Goal: Information Seeking & Learning: Find specific fact

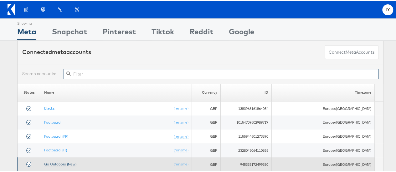
scroll to position [136, 0]
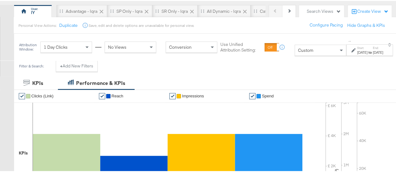
scroll to position [54, 0]
click at [372, 48] on label "End:" at bounding box center [377, 47] width 10 height 4
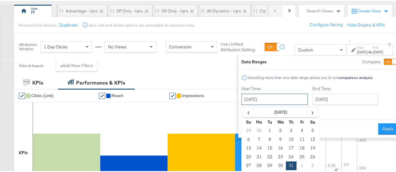
click at [270, 98] on input "[DATE]" at bounding box center [274, 98] width 66 height 11
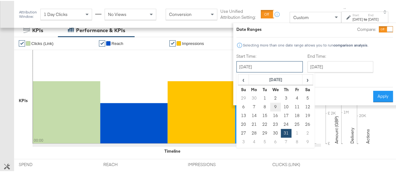
scroll to position [109, 0]
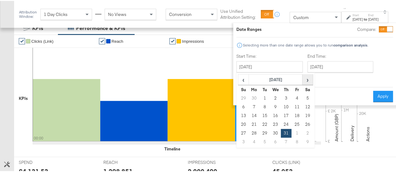
click at [302, 79] on span "›" at bounding box center [307, 78] width 10 height 9
drag, startPoint x: 301, startPoint y: 79, endPoint x: 278, endPoint y: 142, distance: 67.1
click at [278, 142] on table "‹ [DATE] › Su Mo Tu We Th Fr Sa 27 28 29 30 31 1 2 3 4 5 6 7 8 9 10 11 12 13 14…" at bounding box center [275, 109] width 75 height 72
click at [280, 142] on td "4" at bounding box center [285, 141] width 11 height 9
type input "[DATE]"
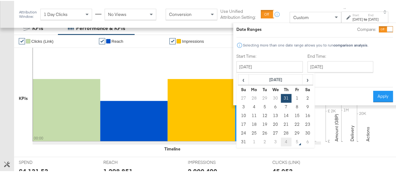
type input "[DATE]"
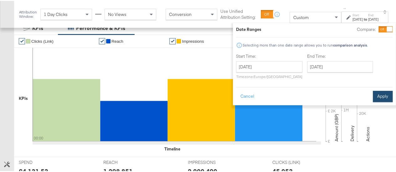
click at [373, 98] on button "Apply" at bounding box center [382, 95] width 20 height 11
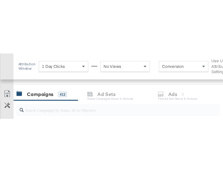
scroll to position [266, 0]
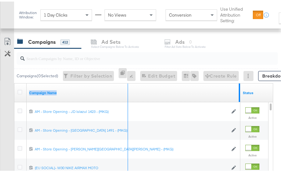
drag, startPoint x: 239, startPoint y: 82, endPoint x: 127, endPoint y: 89, distance: 112.5
click at [127, 89] on div "Campaign Name" at bounding box center [134, 91] width 214 height 19
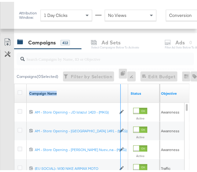
drag, startPoint x: 126, startPoint y: 86, endPoint x: 87, endPoint y: 91, distance: 39.8
click at [87, 91] on div "Campaign Name" at bounding box center [77, 91] width 101 height 19
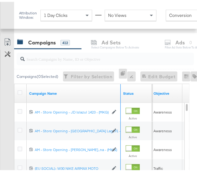
drag, startPoint x: 119, startPoint y: 83, endPoint x: 86, endPoint y: 85, distance: 32.6
click at [86, 85] on div "Campaign Name" at bounding box center [74, 91] width 94 height 19
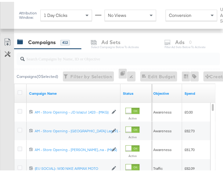
click at [75, 57] on input "search" at bounding box center [114, 54] width 179 height 12
paste input "SA - Catalogue Sales - Advantage Shopping Campaign – JD Arm"
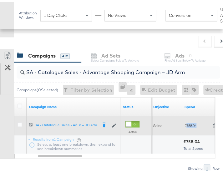
drag, startPoint x: 199, startPoint y: 123, endPoint x: 186, endPoint y: 122, distance: 12.6
click at [186, 122] on span "£758.04" at bounding box center [197, 123] width 26 height 5
copy span "758.04"
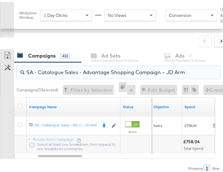
drag, startPoint x: 189, startPoint y: 70, endPoint x: 23, endPoint y: 63, distance: 165.9
click at [23, 64] on div "SA - Catalogue Sales - Advantage Shopping Campaign – JD Arm" at bounding box center [118, 70] width 203 height 13
paste input "Greenbids"
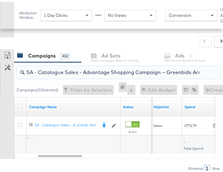
scroll to position [0, 7]
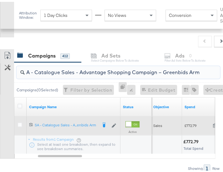
type input "SA - Catalogue Sales - Advantage Shopping Campaign – Greenbids Arm"
drag, startPoint x: 201, startPoint y: 123, endPoint x: 186, endPoint y: 123, distance: 15.6
click at [186, 123] on span "£772.79" at bounding box center [197, 123] width 26 height 5
copy span "772.79"
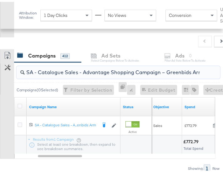
drag, startPoint x: 204, startPoint y: 70, endPoint x: 46, endPoint y: 69, distance: 158.2
click at [46, 69] on div "SA - Catalogue Sales - Advantage Shopping Campaign – Greenbids Arm" at bounding box center [118, 70] width 203 height 13
click at [50, 70] on input "SA - Catalogue Sales - Advantage Shopping Campaign – Greenbids Arm" at bounding box center [114, 68] width 179 height 12
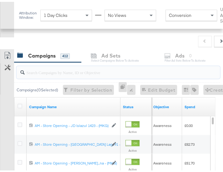
paste input "AM - Catalogue Sales - Advantage Shopping Campaign - Non Dynamic Campaign – JD …"
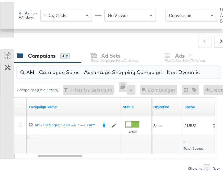
scroll to position [0, 54]
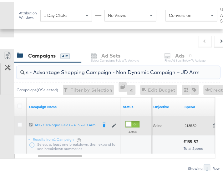
type input "AM - Catalogue Sales - Advantage Shopping Campaign - Non Dynamic Campaign – JD …"
drag, startPoint x: 198, startPoint y: 122, endPoint x: 186, endPoint y: 123, distance: 11.6
click at [186, 123] on span "£135.52" at bounding box center [197, 123] width 26 height 5
copy span "135.52"
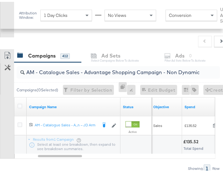
click at [204, 72] on div "AM - Catalogue Sales - Advantage Shopping Campaign - Non Dynamic Campaign – JD …" at bounding box center [118, 70] width 203 height 13
click at [185, 74] on div "AM - Catalogue Sales - Advantage Shopping Campaign - Non Dynamic Campaign – JD …" at bounding box center [118, 70] width 203 height 13
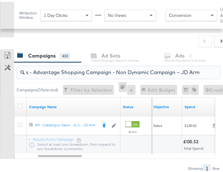
click at [182, 69] on input "AM - Catalogue Sales - Advantage Shopping Campaign - Non Dynamic Campaign – JD …" at bounding box center [114, 68] width 179 height 12
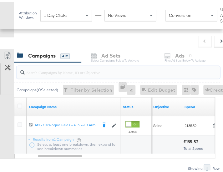
scroll to position [0, 0]
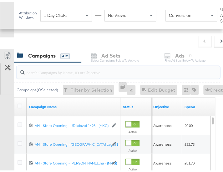
paste input "AM - Catalogue Sales - Advantage Shopping Campaign - Non Dynamic Campaign – Gre…"
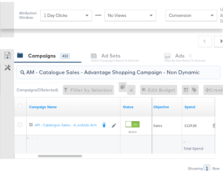
scroll to position [0, 73]
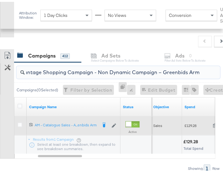
type input "AM - Catalogue Sales - Advantage Shopping Campaign - Non Dynamic Campaign – Gre…"
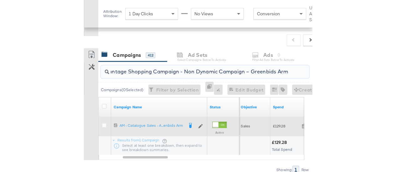
scroll to position [0, 0]
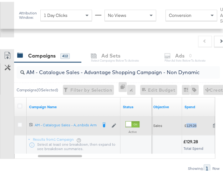
drag, startPoint x: 198, startPoint y: 123, endPoint x: 186, endPoint y: 123, distance: 11.9
click at [186, 123] on span "£129.28" at bounding box center [197, 123] width 26 height 5
copy span "129.28"
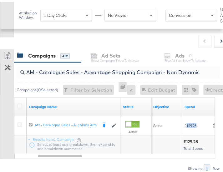
click at [117, 70] on input "AM - Catalogue Sales - Advantage Shopping Campaign - Non Dynamic Campaign – Gre…" at bounding box center [114, 68] width 179 height 12
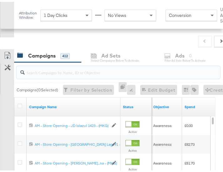
paste input "SA - Sales - DABA - Always On - JD Arm - (PS)"
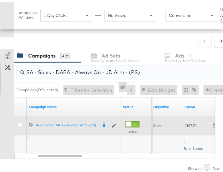
type input "SA - Sales - DABA - Always On - JD Arm - (PS)"
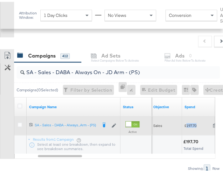
drag, startPoint x: 199, startPoint y: 122, endPoint x: 185, endPoint y: 122, distance: 13.8
click at [185, 122] on span "£197.70" at bounding box center [197, 123] width 26 height 5
copy span "197.70"
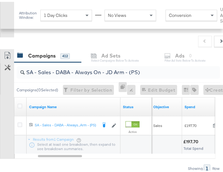
click at [113, 72] on input "SA - Sales - DABA - Always On - JD Arm - (PS)" at bounding box center [114, 68] width 179 height 12
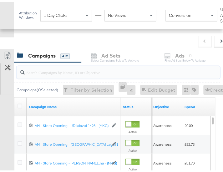
paste input "SA - Sales - DABA - Always On - Greenbids Arm - (PS)"
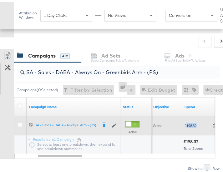
drag, startPoint x: 199, startPoint y: 123, endPoint x: 186, endPoint y: 123, distance: 13.1
click at [186, 123] on span "£198.32" at bounding box center [197, 123] width 26 height 5
copy span "198.32"
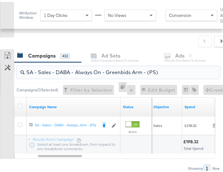
drag, startPoint x: 162, startPoint y: 69, endPoint x: 3, endPoint y: 63, distance: 159.6
click at [3, 63] on div "SA - Sales - DABA - Always On - Greenbids Arm - (PS) Campaigns ( 0 Selected) Fi…" at bounding box center [110, 115] width 220 height 110
paste input "PA - Always On - JD Arm - (SR"
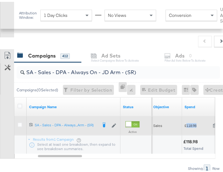
drag, startPoint x: 199, startPoint y: 123, endPoint x: 186, endPoint y: 122, distance: 13.2
click at [186, 122] on span "£118.98" at bounding box center [197, 123] width 26 height 5
copy span "118.98"
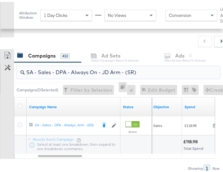
drag, startPoint x: 149, startPoint y: 70, endPoint x: -1, endPoint y: 77, distance: 149.6
paste input "Greenbids"
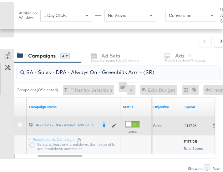
type input "SA - Sales - DPA - Always On - Greenbids Arm - (SR)"
drag, startPoint x: 199, startPoint y: 124, endPoint x: 186, endPoint y: 123, distance: 12.5
click at [186, 123] on span "£117.28" at bounding box center [197, 123] width 26 height 5
copy span "117.28"
